Goal: Task Accomplishment & Management: Use online tool/utility

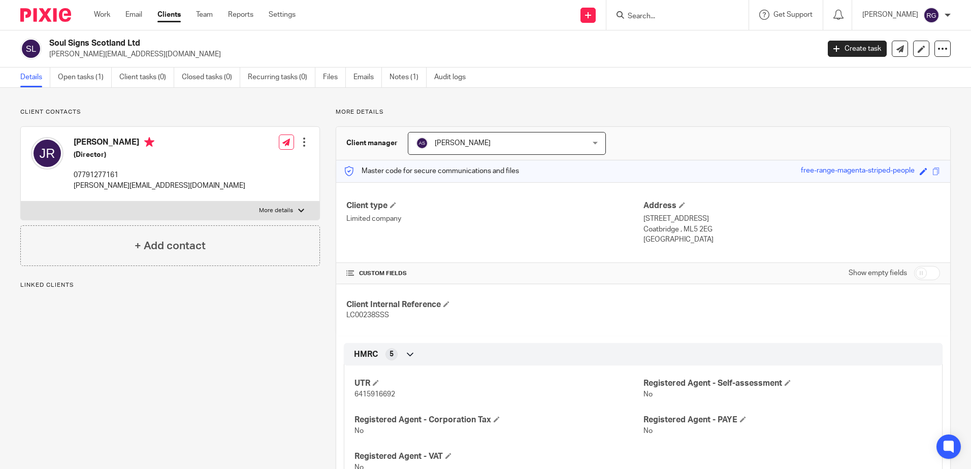
drag, startPoint x: 0, startPoint y: 0, endPoint x: 639, endPoint y: 17, distance: 639.0
click at [639, 17] on input "Search" at bounding box center [672, 16] width 91 height 9
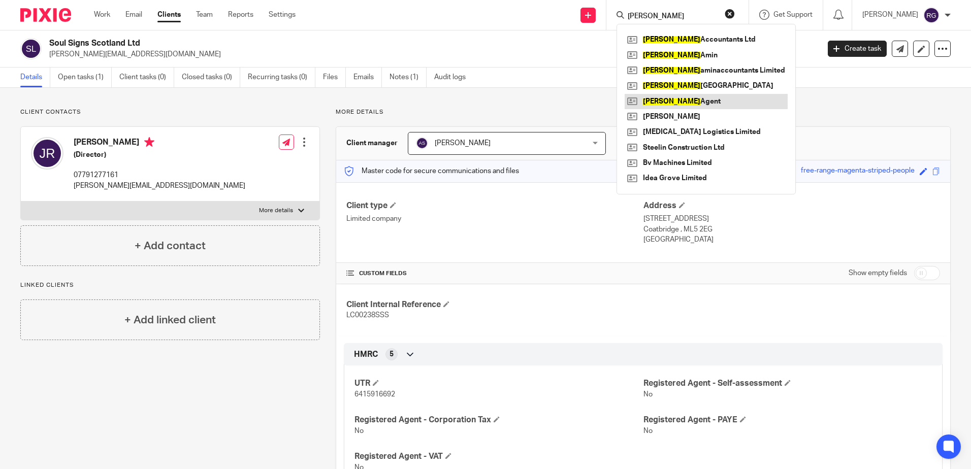
type input "LOCKHART"
click at [671, 100] on link at bounding box center [706, 101] width 163 height 15
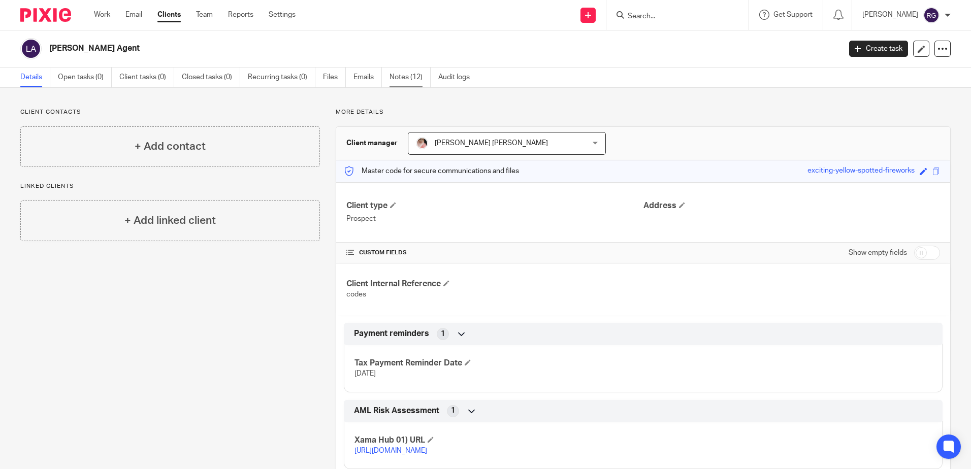
click at [418, 76] on link "Notes (12)" at bounding box center [409, 78] width 41 height 20
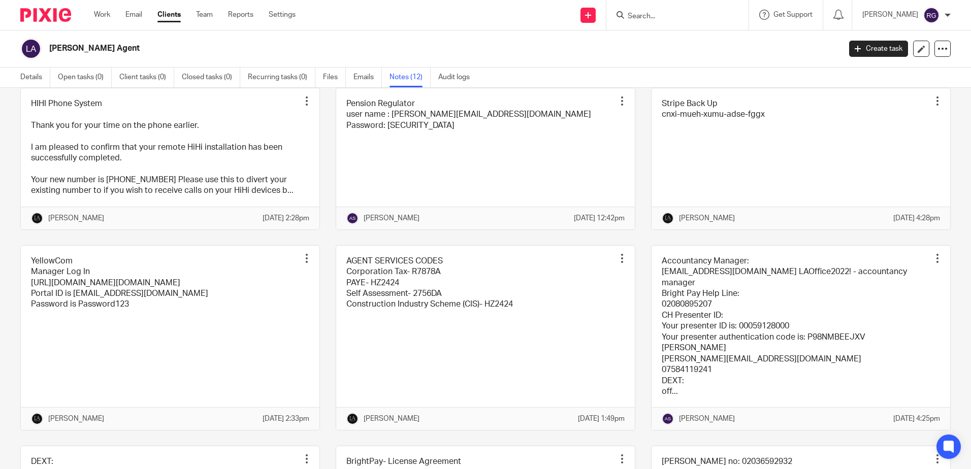
scroll to position [102, 0]
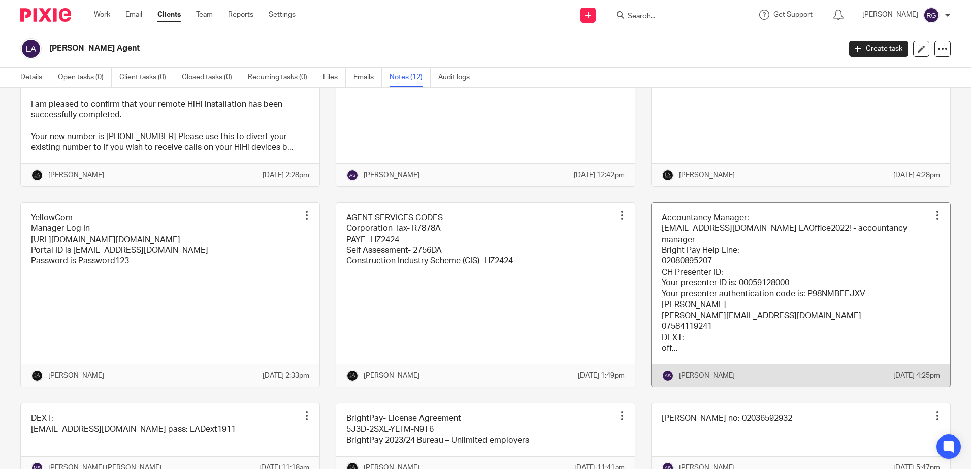
click at [728, 302] on link at bounding box center [800, 295] width 299 height 185
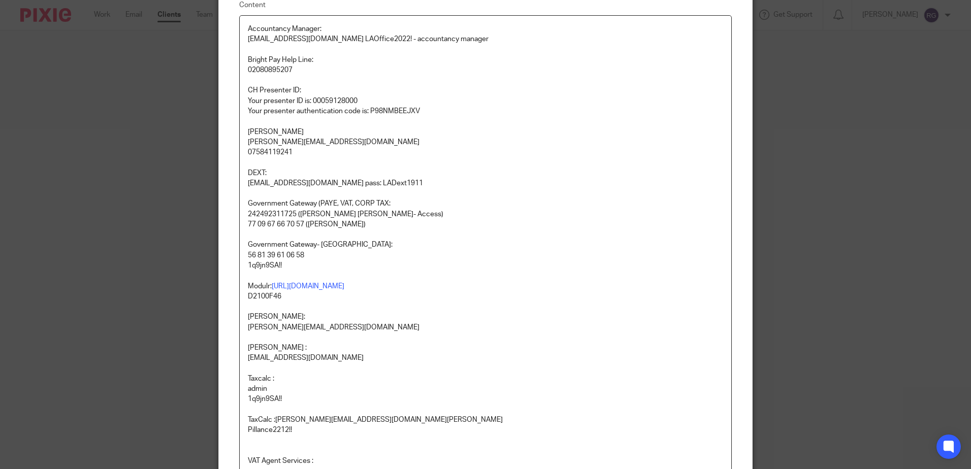
scroll to position [102, 0]
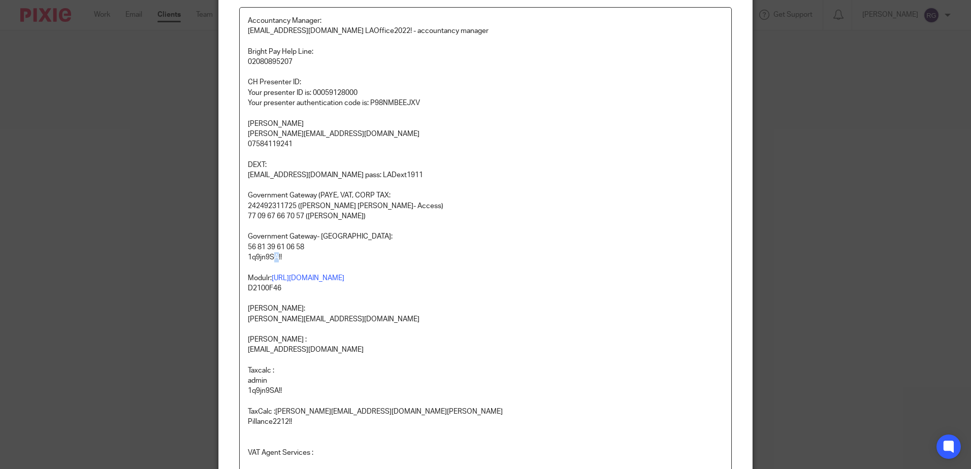
drag, startPoint x: 275, startPoint y: 256, endPoint x: 270, endPoint y: 259, distance: 6.1
click at [270, 259] on p "1q9jn9SA!!" at bounding box center [485, 257] width 475 height 10
drag, startPoint x: 278, startPoint y: 257, endPoint x: 245, endPoint y: 261, distance: 33.7
click at [248, 261] on p "1q9jn9SA!!" at bounding box center [485, 257] width 475 height 10
copy p "1q9jn9SA!!"
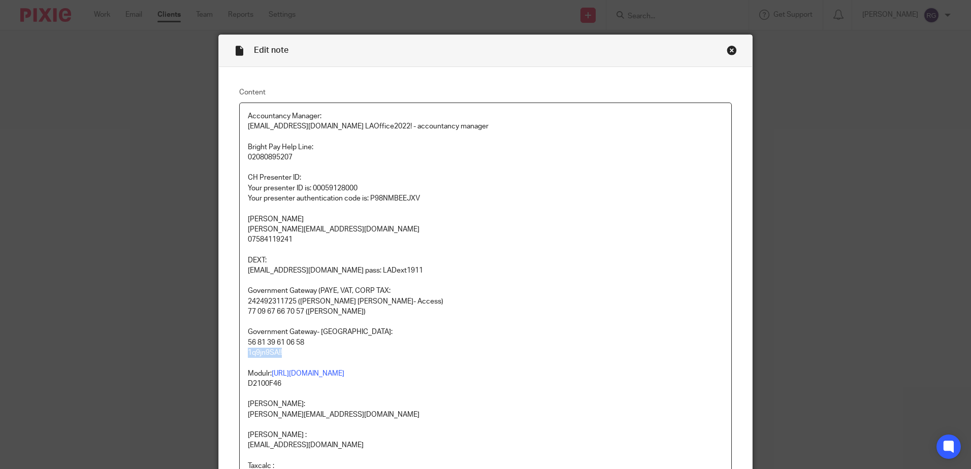
scroll to position [0, 0]
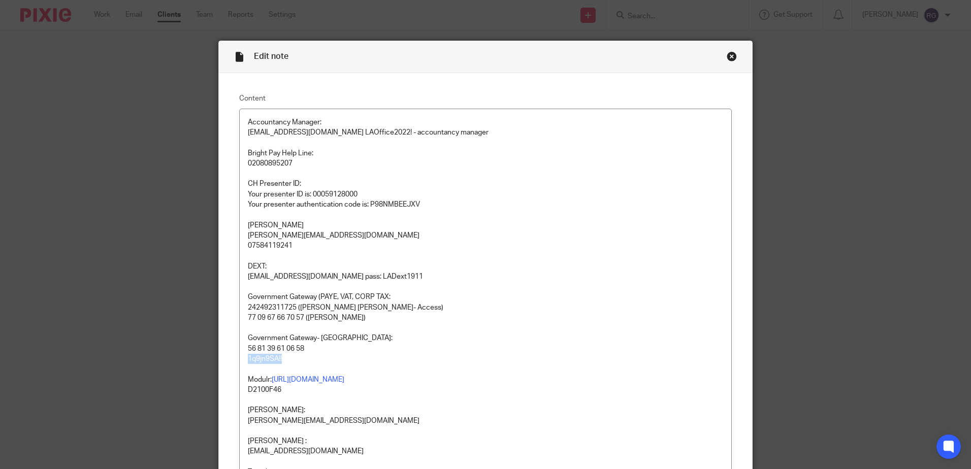
click at [727, 58] on div "Close this dialog window" at bounding box center [732, 56] width 10 height 10
